Goal: Information Seeking & Learning: Check status

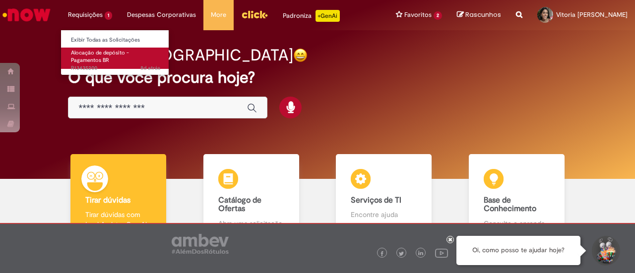
click at [96, 54] on span "Alocação de depósito - Pagamentos BR" at bounding box center [100, 56] width 58 height 15
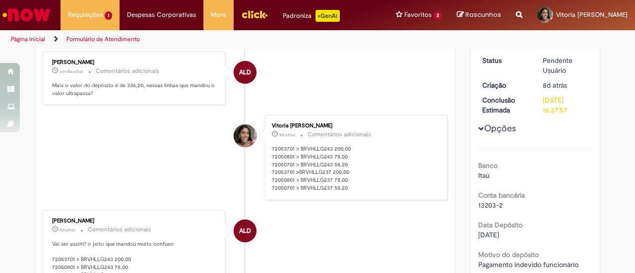
scroll to position [149, 0]
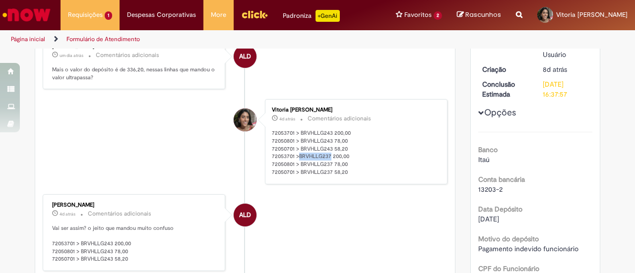
drag, startPoint x: 294, startPoint y: 152, endPoint x: 326, endPoint y: 153, distance: 31.7
click at [326, 153] on p "72053701 > BRVHLLG243 200,00 72050801 > BRVHLLG243 78,00 72050701 > BRVHLLG243 …" at bounding box center [354, 152] width 165 height 47
copy p "BRVHLLG237"
drag, startPoint x: 268, startPoint y: 153, endPoint x: 290, endPoint y: 153, distance: 22.3
click at [290, 153] on p "72053701 > BRVHLLG243 200,00 72050801 > BRVHLLG243 78,00 72050701 > BRVHLLG243 …" at bounding box center [354, 152] width 165 height 47
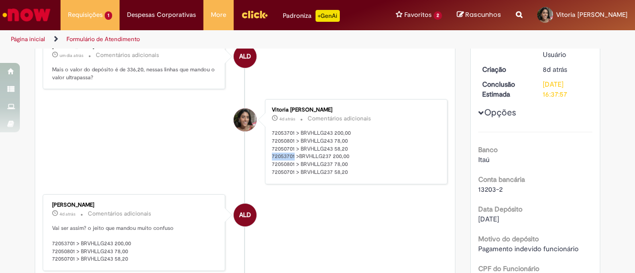
copy p "72053701"
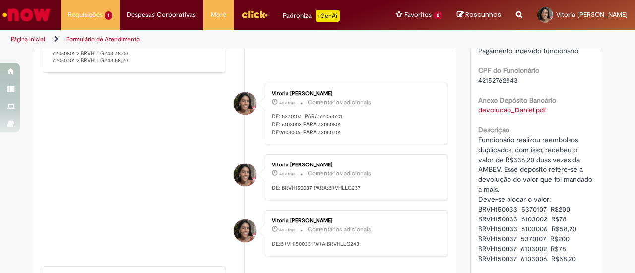
scroll to position [248, 0]
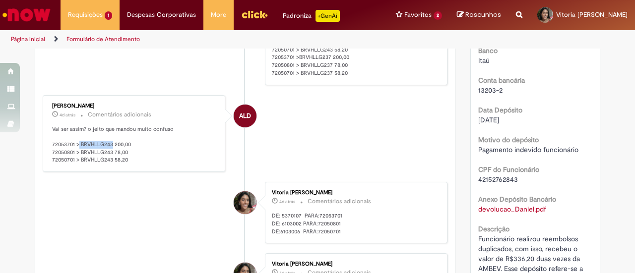
drag, startPoint x: 75, startPoint y: 143, endPoint x: 109, endPoint y: 140, distance: 33.8
click at [109, 140] on p "Vai ser assim? o jeito que mandou muito confuso 72053701 > BRVHLLG243 200,00 72…" at bounding box center [134, 144] width 165 height 39
copy p "BRVHLLG243"
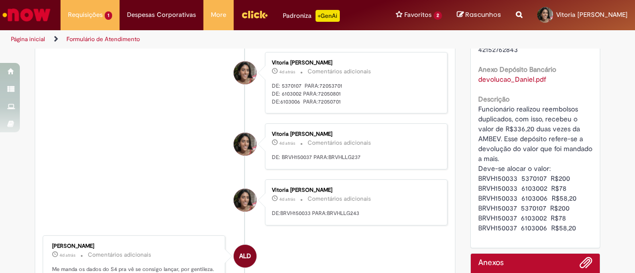
scroll to position [397, 0]
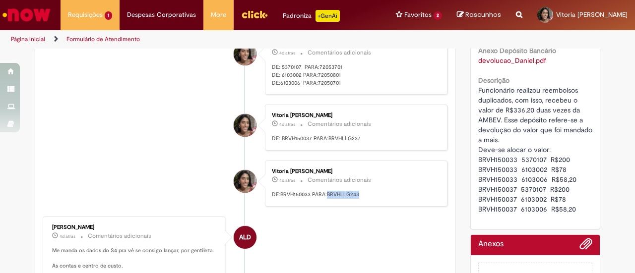
drag, startPoint x: 324, startPoint y: 186, endPoint x: 357, endPoint y: 189, distance: 33.8
click at [357, 191] on p "DE:BRVH150033 PARA:BRVHLLG243" at bounding box center [354, 195] width 165 height 8
copy p "BRVHLLG243"
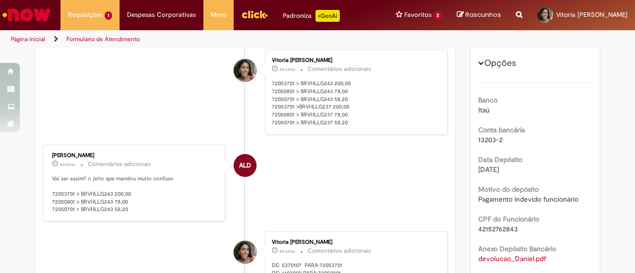
scroll to position [198, 0]
click at [84, 196] on p "Vai ser assim? o jeito que mandou muito confuso 72053701 > BRVHLLG243 200,00 72…" at bounding box center [134, 194] width 165 height 39
drag, startPoint x: 76, startPoint y: 190, endPoint x: 109, endPoint y: 190, distance: 32.7
click at [109, 190] on p "Vai ser assim? o jeito que mandou muito confuso 72053701 > BRVHLLG243 200,00 72…" at bounding box center [134, 194] width 165 height 39
copy p "BRVHLLG243"
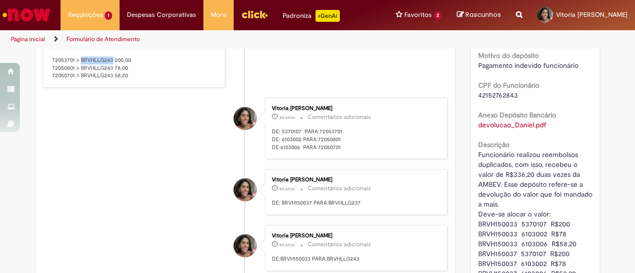
scroll to position [446, 0]
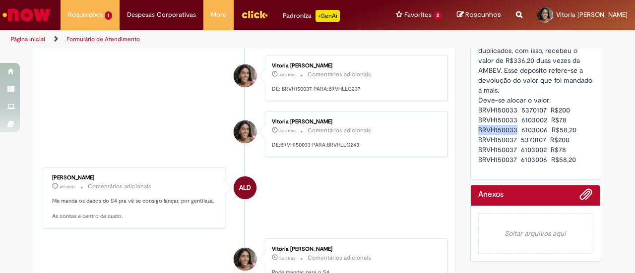
drag, startPoint x: 475, startPoint y: 129, endPoint x: 514, endPoint y: 129, distance: 38.7
click at [514, 129] on span "Funcionário realizou reembolsos duplicados, com isso, recebeu o valor de R$336,…" at bounding box center [536, 100] width 116 height 128
copy span "BRVH150033"
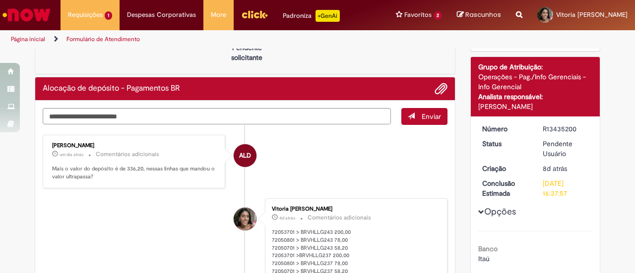
scroll to position [198, 0]
